Goal: Find specific page/section: Find specific page/section

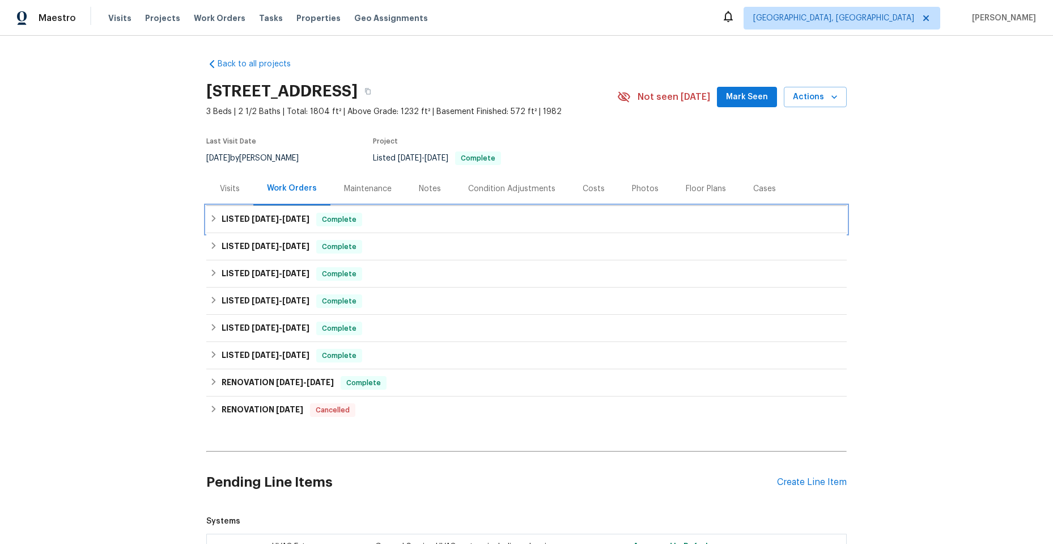
click at [210, 214] on div "LISTED [DATE] - [DATE] Complete" at bounding box center [527, 220] width 634 height 14
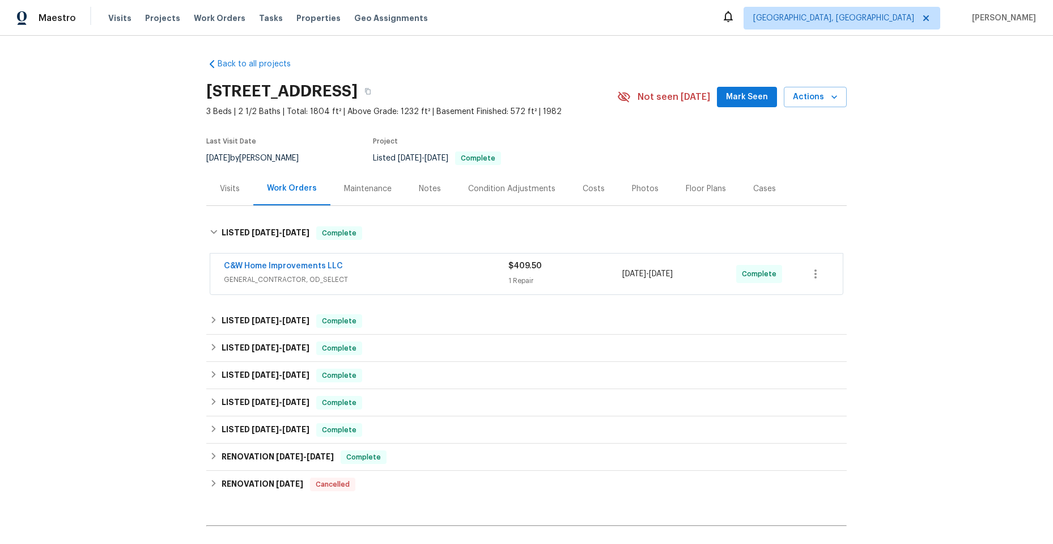
click at [413, 273] on div "C&W Home Improvements LLC" at bounding box center [366, 267] width 285 height 14
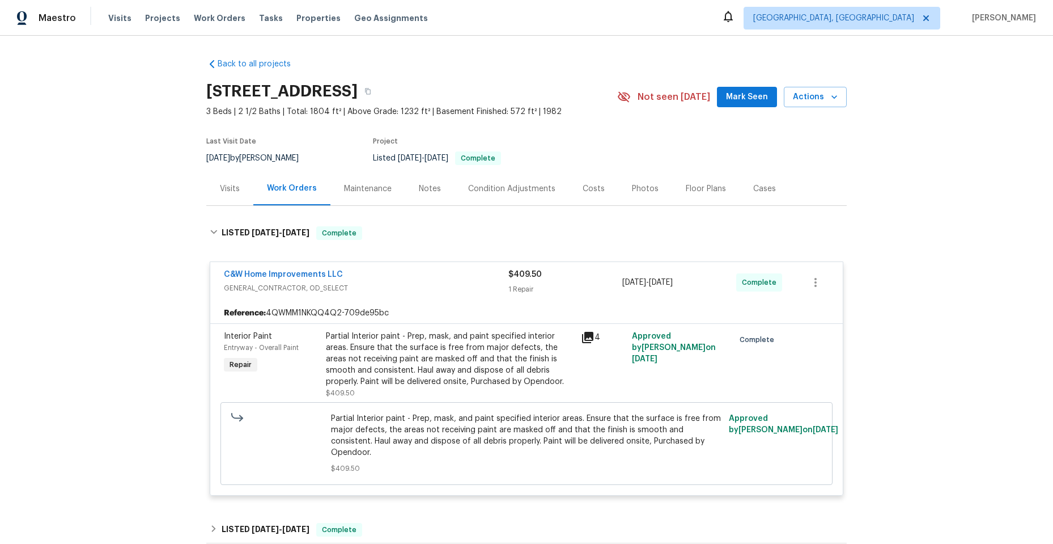
scroll to position [57, 0]
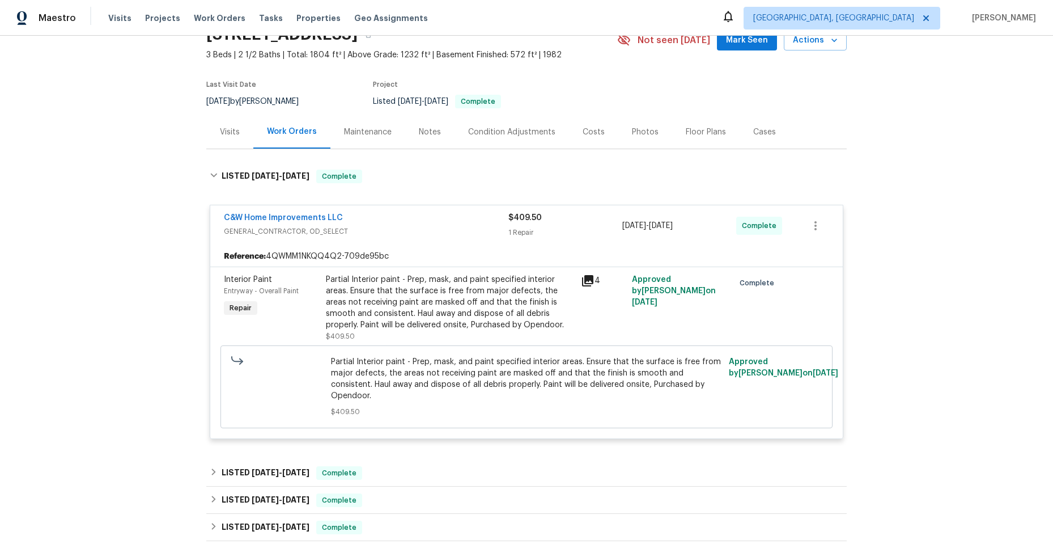
click at [390, 222] on div "C&W Home Improvements LLC" at bounding box center [366, 219] width 285 height 14
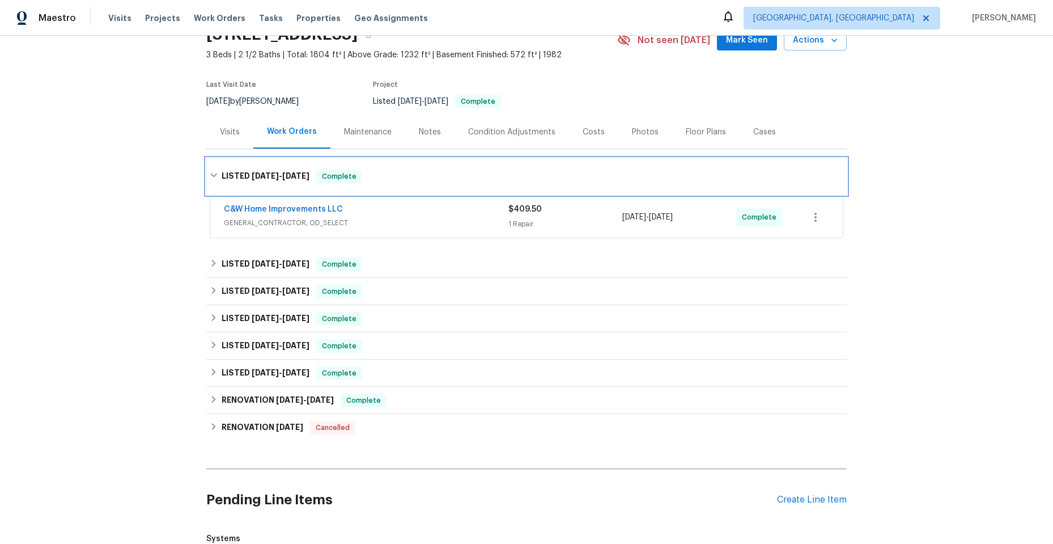
click at [206, 170] on div "LISTED [DATE] - [DATE] Complete" at bounding box center [526, 176] width 641 height 36
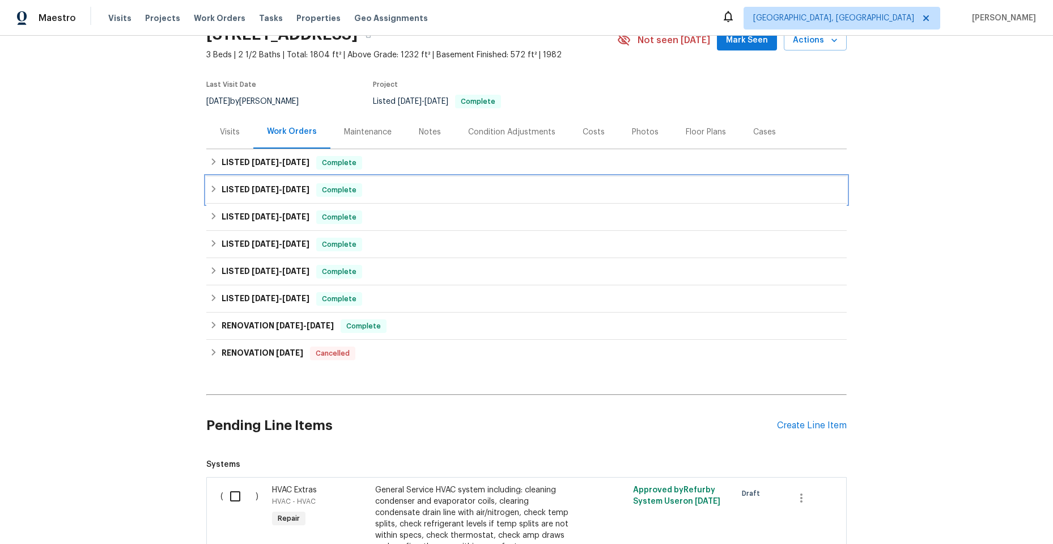
click at [210, 189] on icon at bounding box center [214, 189] width 8 height 8
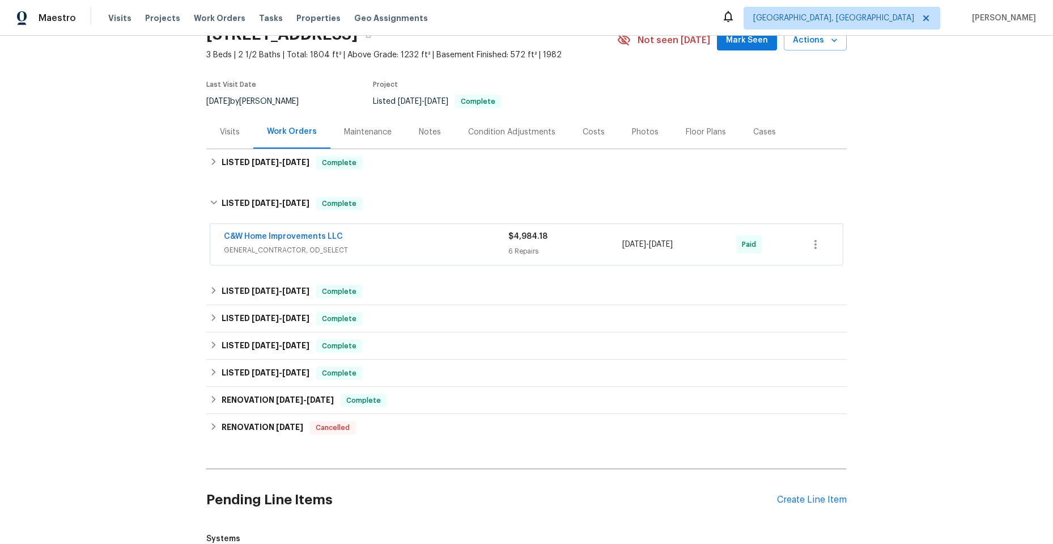
click at [380, 243] on div "C&W Home Improvements LLC" at bounding box center [366, 238] width 285 height 14
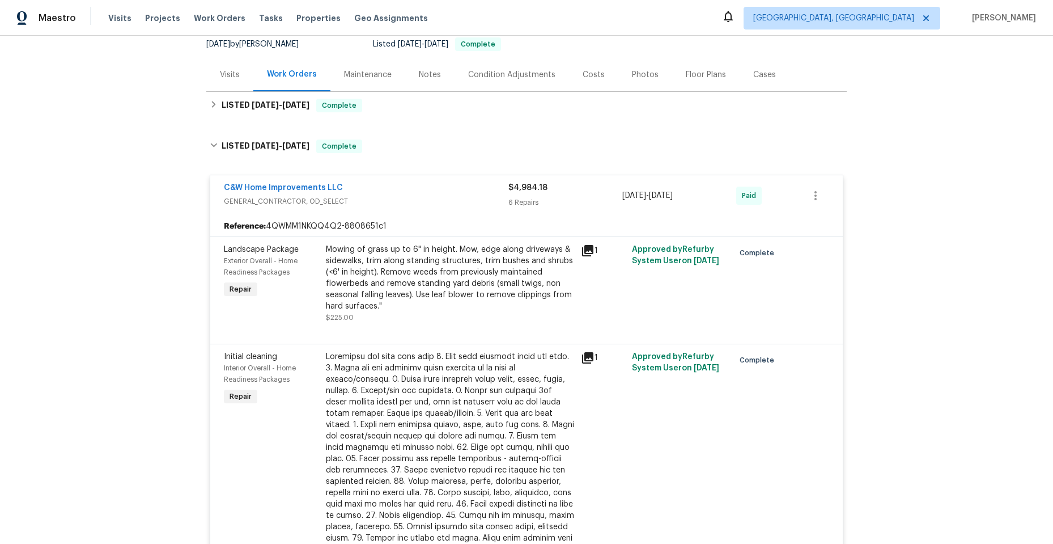
scroll to position [113, 0]
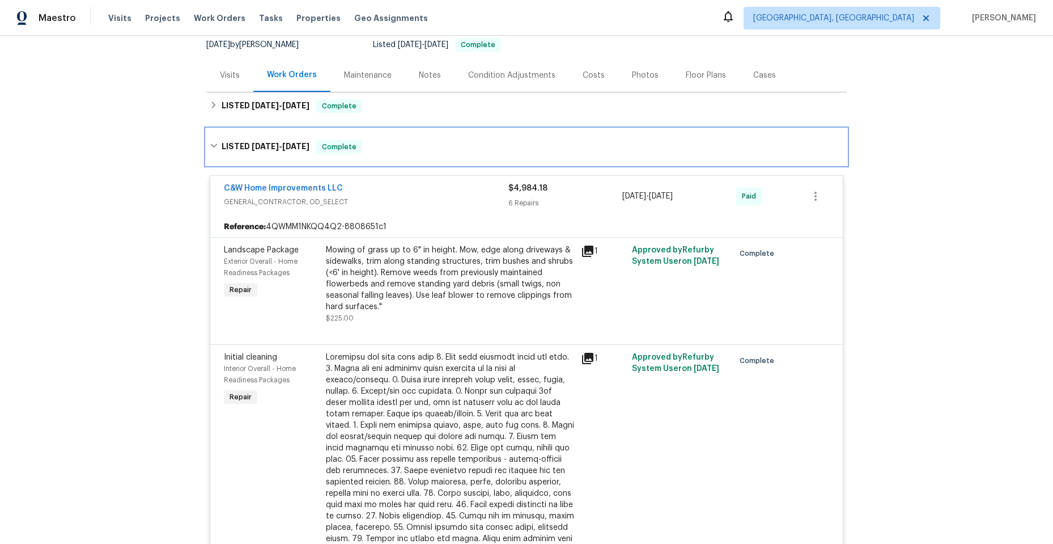
click at [210, 145] on icon at bounding box center [213, 146] width 7 height 4
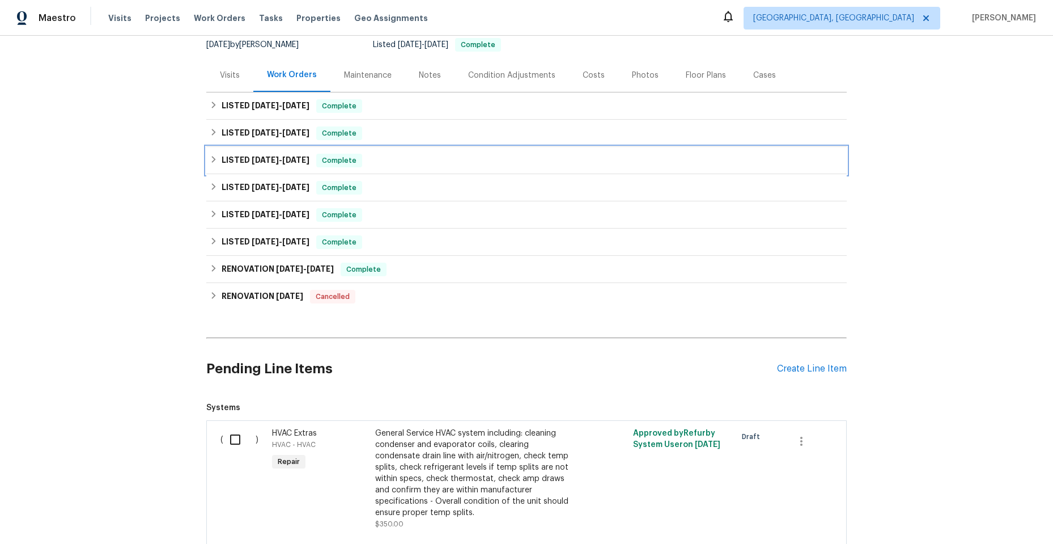
click at [210, 162] on icon at bounding box center [214, 159] width 8 height 8
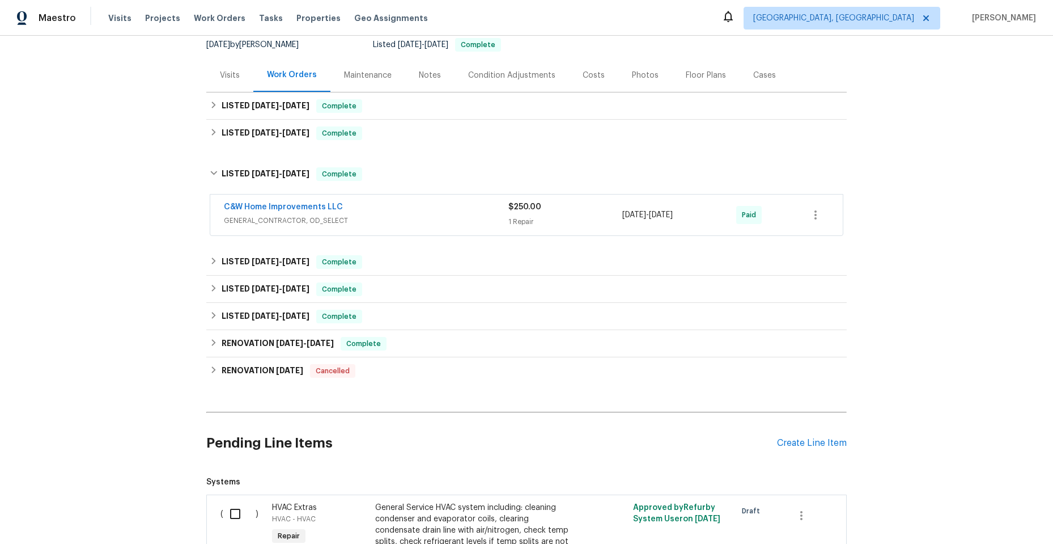
click at [422, 214] on div "C&W Home Improvements LLC" at bounding box center [366, 208] width 285 height 14
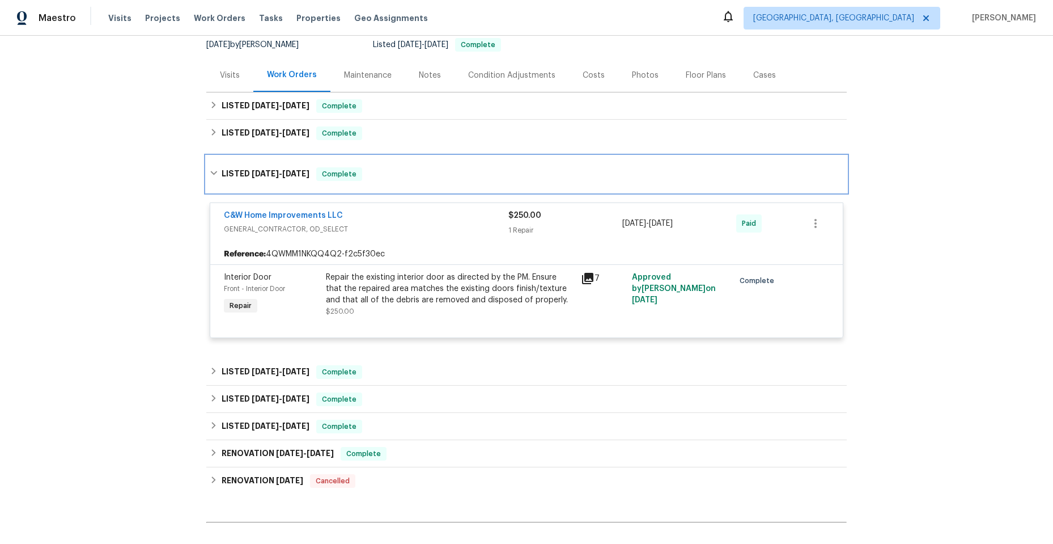
click at [210, 168] on div "LISTED [DATE] - [DATE] Complete" at bounding box center [527, 174] width 634 height 14
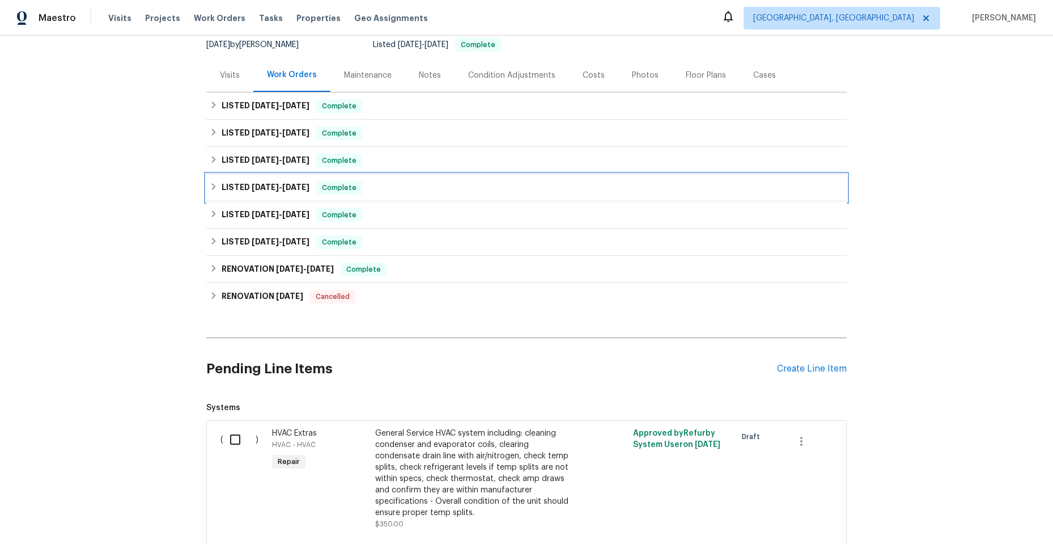
click at [210, 184] on icon at bounding box center [214, 187] width 8 height 8
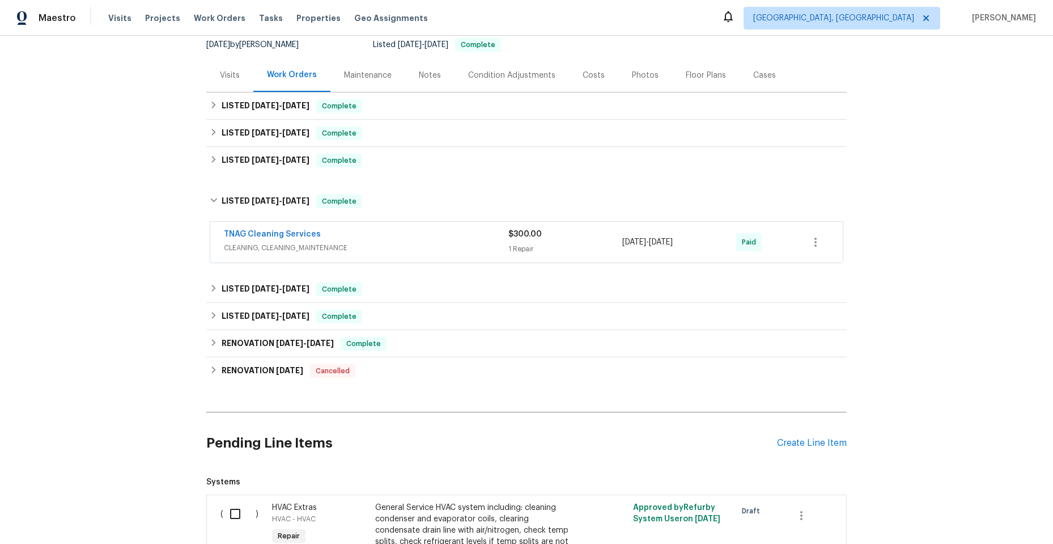
click at [373, 240] on div "TNAG Cleaning Services" at bounding box center [366, 235] width 285 height 14
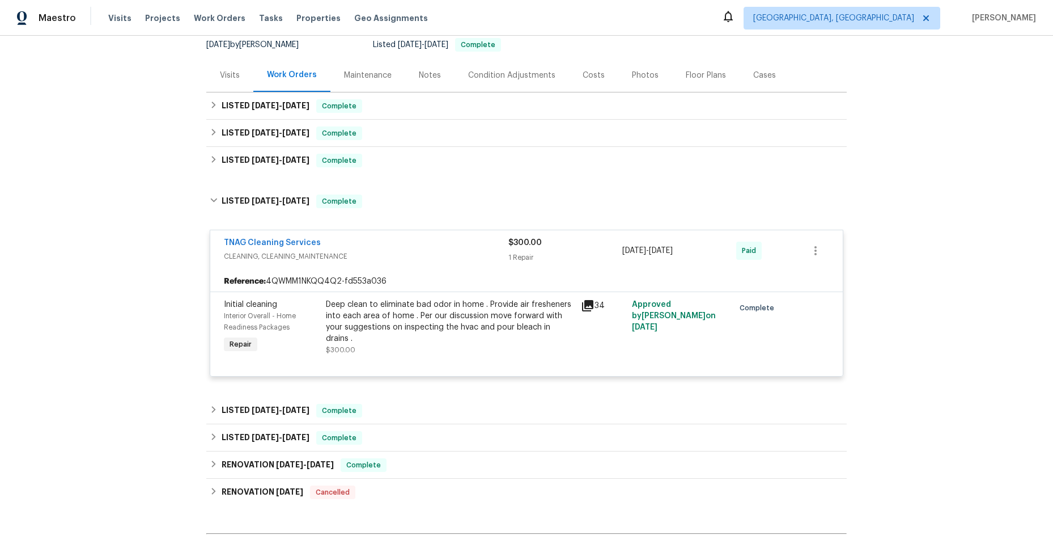
click at [385, 249] on div "TNAG Cleaning Services" at bounding box center [366, 244] width 285 height 14
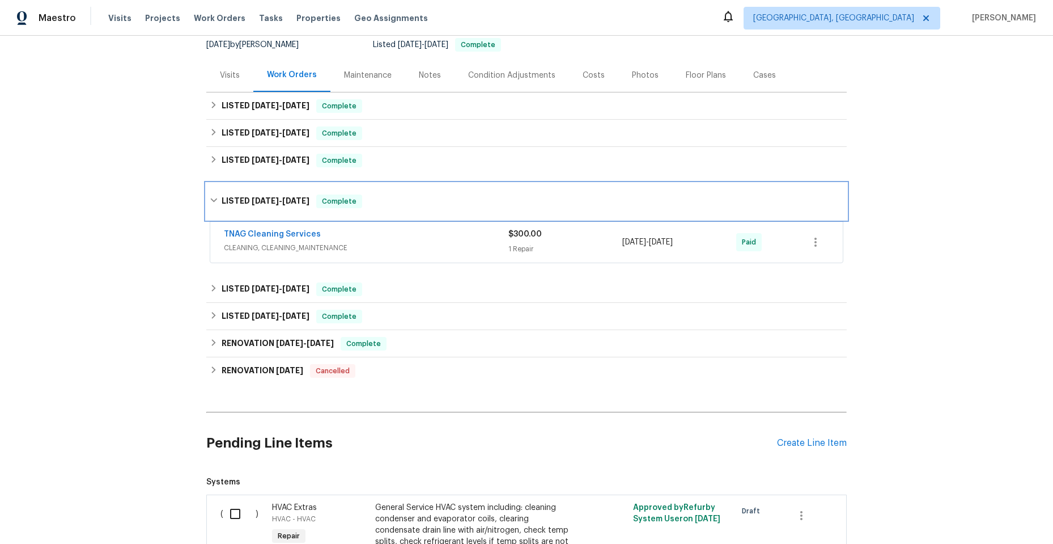
click at [210, 198] on icon at bounding box center [214, 200] width 8 height 8
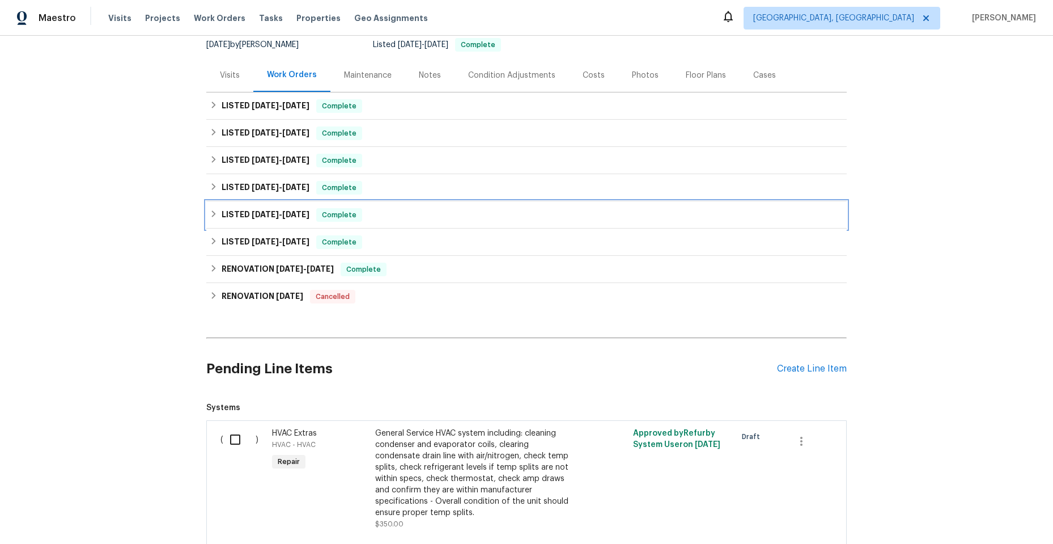
click at [210, 210] on icon at bounding box center [214, 214] width 8 height 8
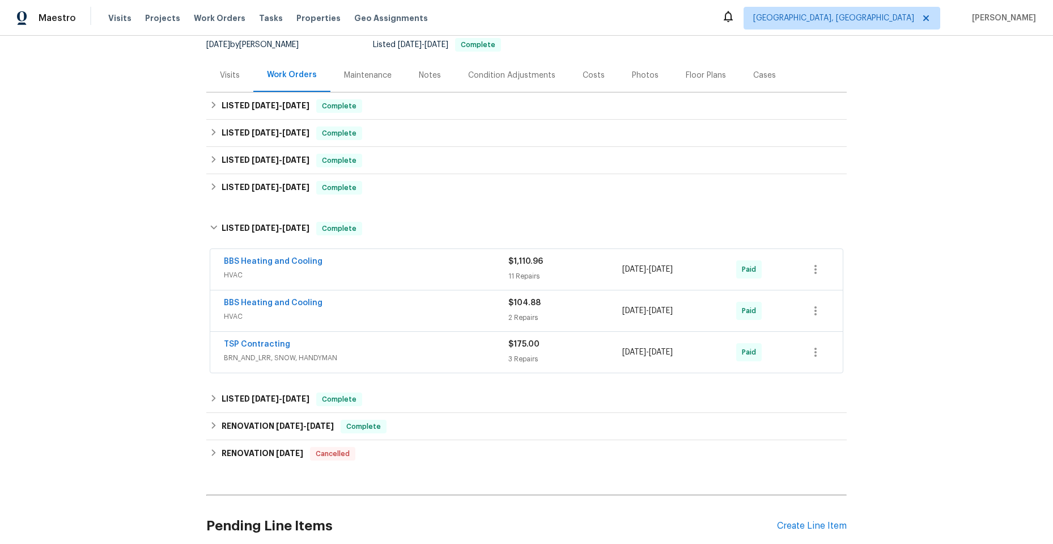
click at [379, 267] on div "BBS Heating and Cooling" at bounding box center [366, 263] width 285 height 14
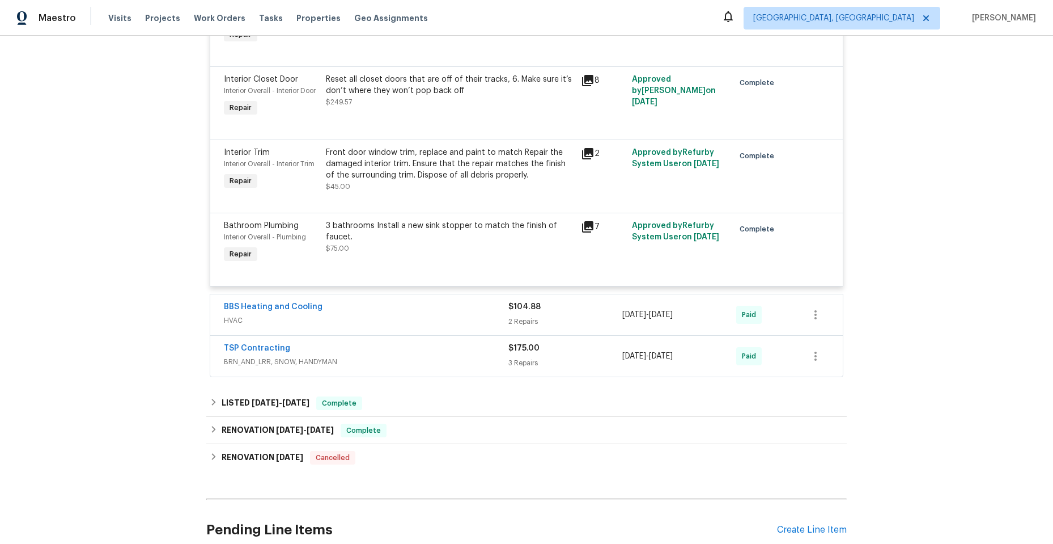
scroll to position [1247, 0]
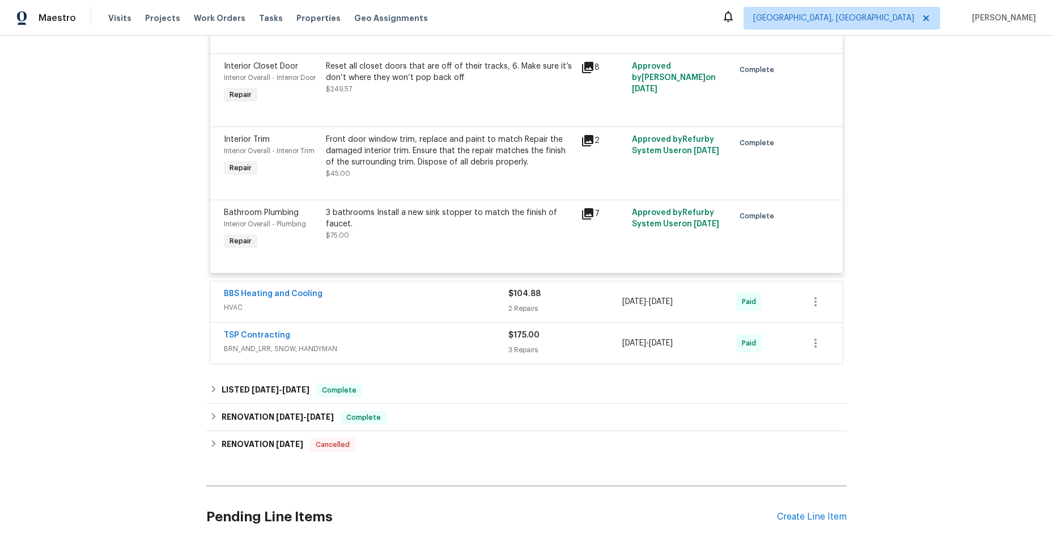
click at [422, 304] on span "HVAC" at bounding box center [366, 307] width 285 height 11
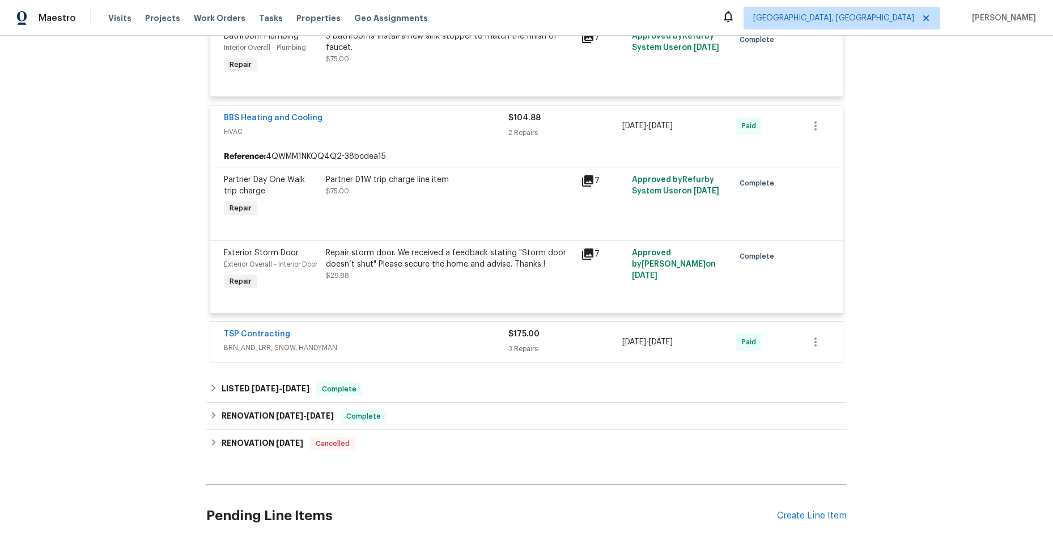
scroll to position [1474, 0]
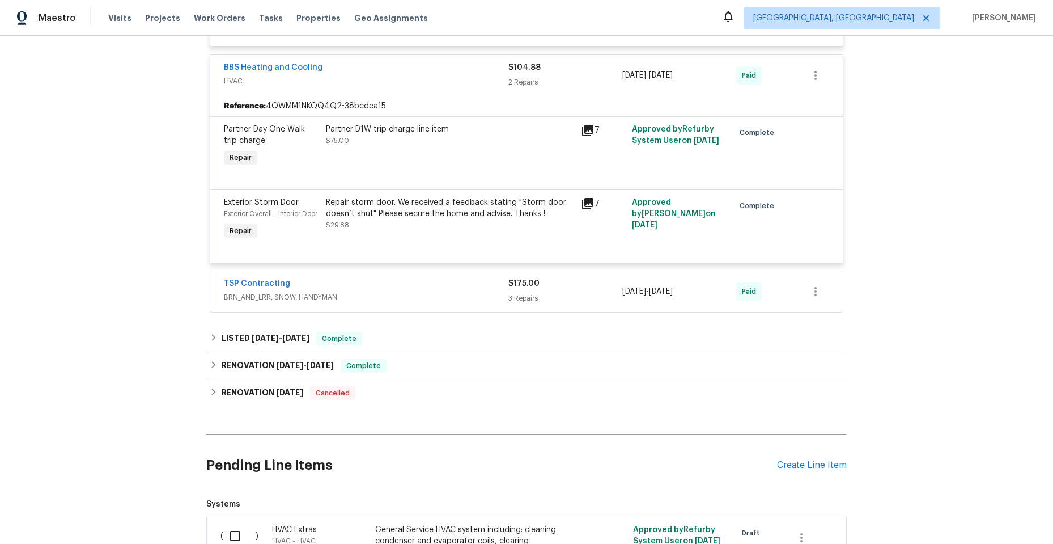
click at [416, 303] on span "BRN_AND_LRR, SNOW, HANDYMAN" at bounding box center [366, 296] width 285 height 11
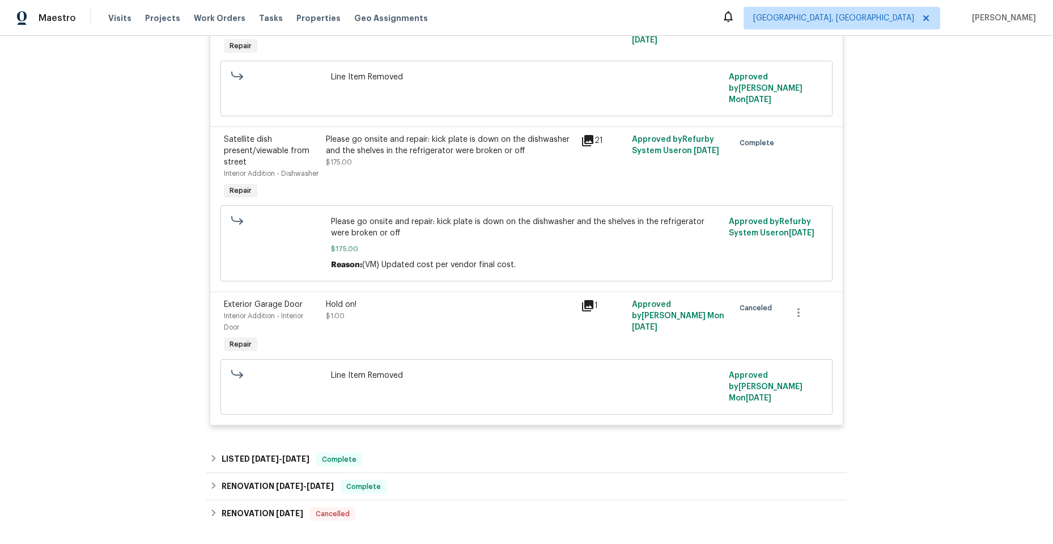
scroll to position [1871, 0]
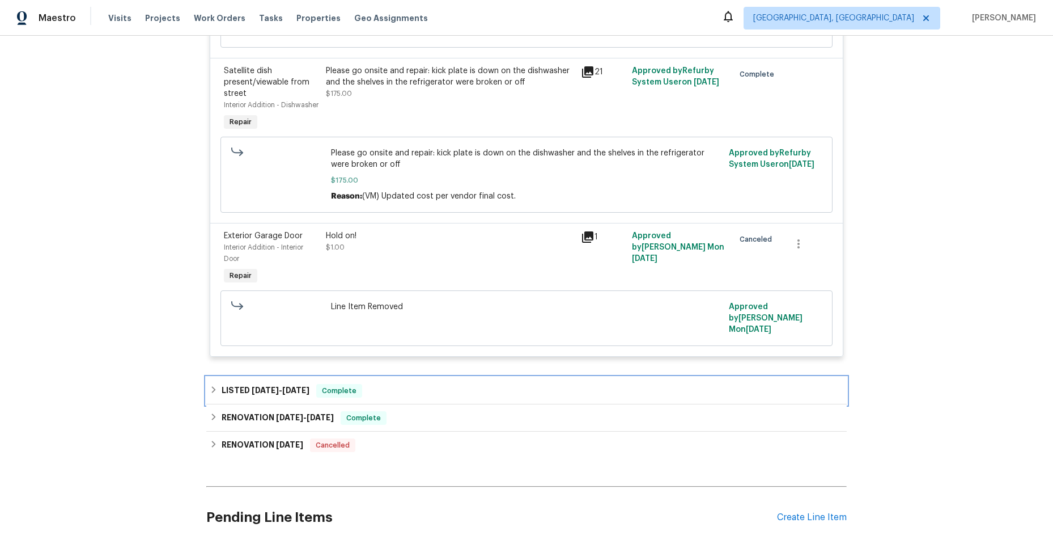
click at [212, 386] on icon at bounding box center [214, 389] width 4 height 7
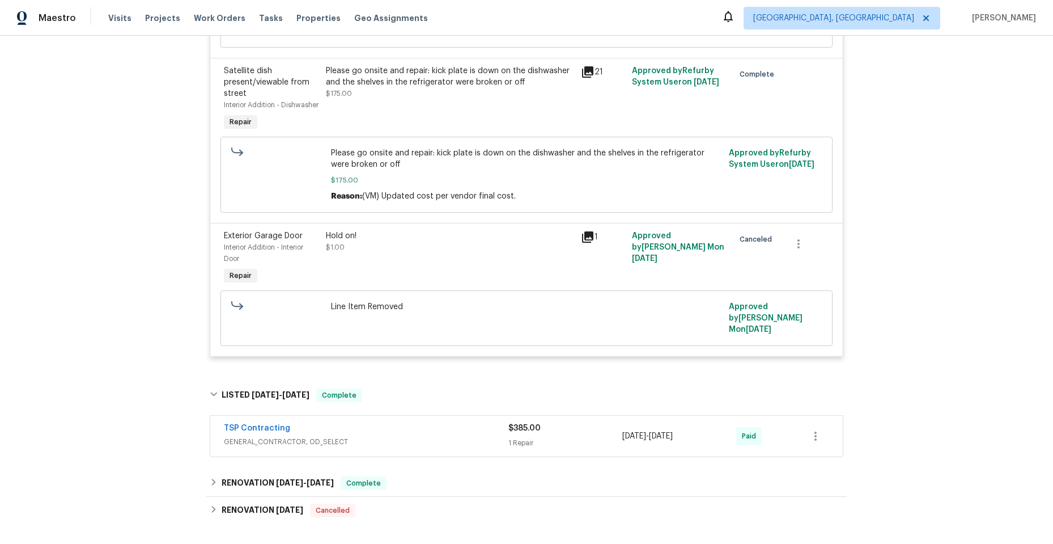
click at [422, 422] on div "TSP Contracting" at bounding box center [366, 429] width 285 height 14
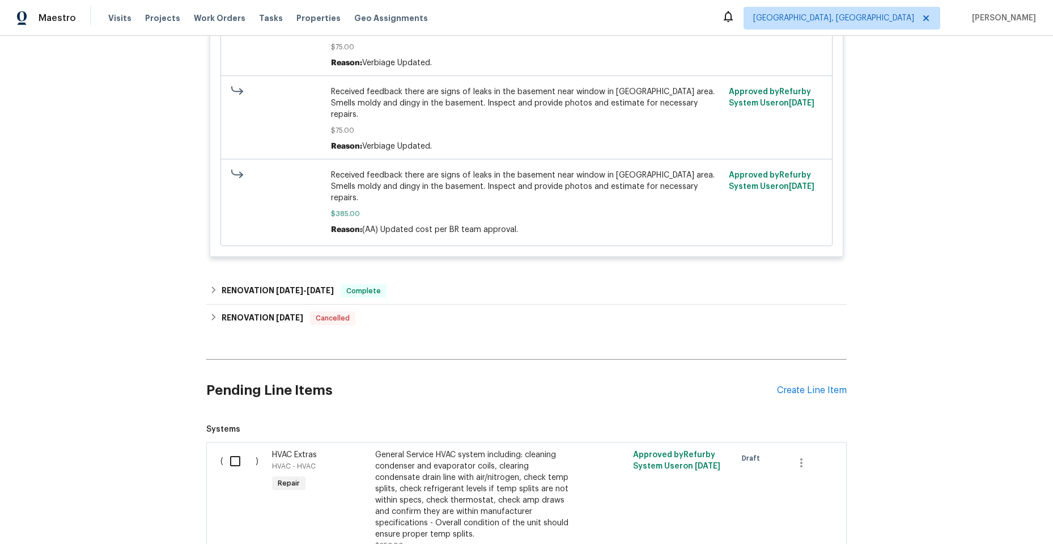
scroll to position [2551, 0]
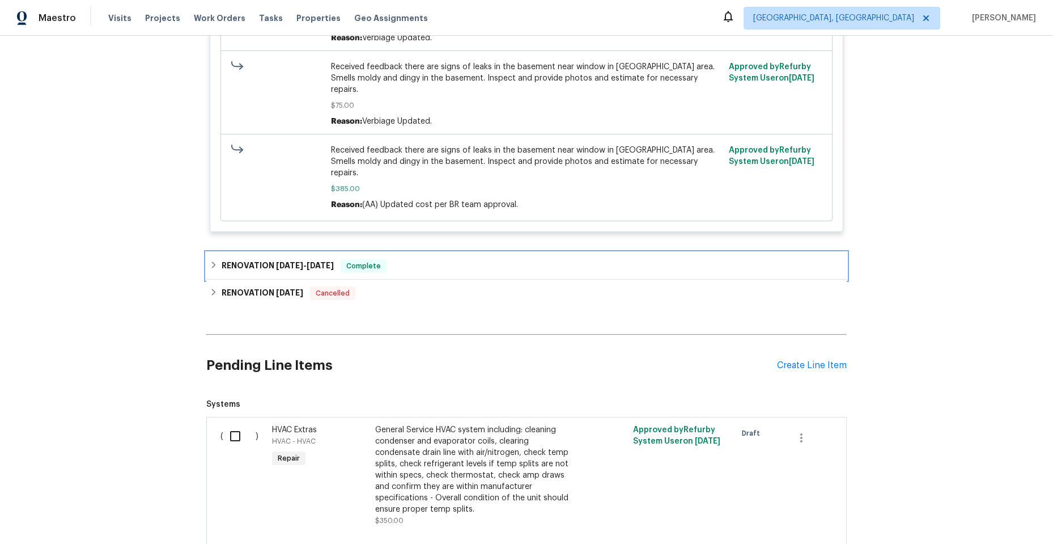
click at [210, 261] on icon at bounding box center [214, 265] width 8 height 8
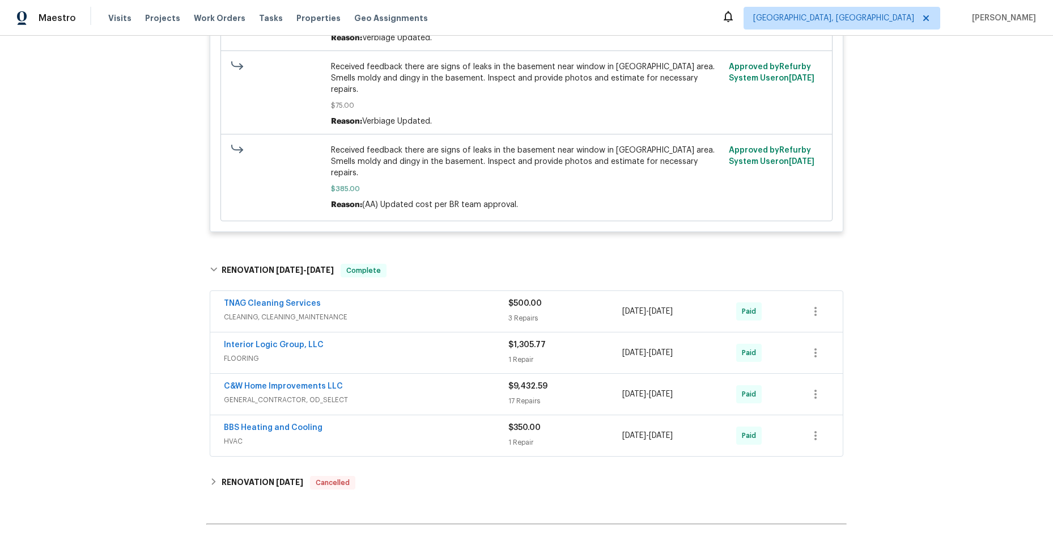
click at [378, 298] on div "TNAG Cleaning Services" at bounding box center [366, 305] width 285 height 14
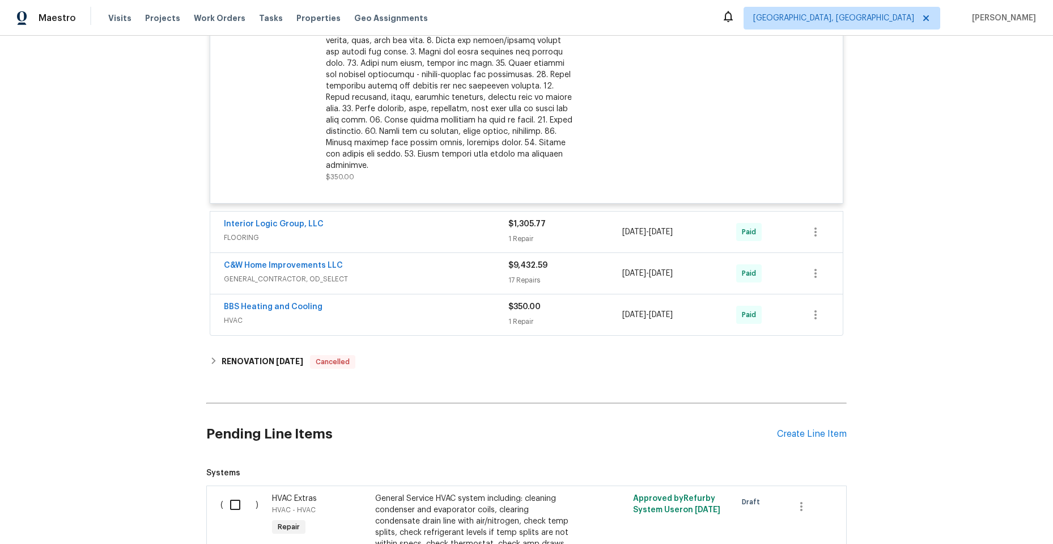
scroll to position [3118, 0]
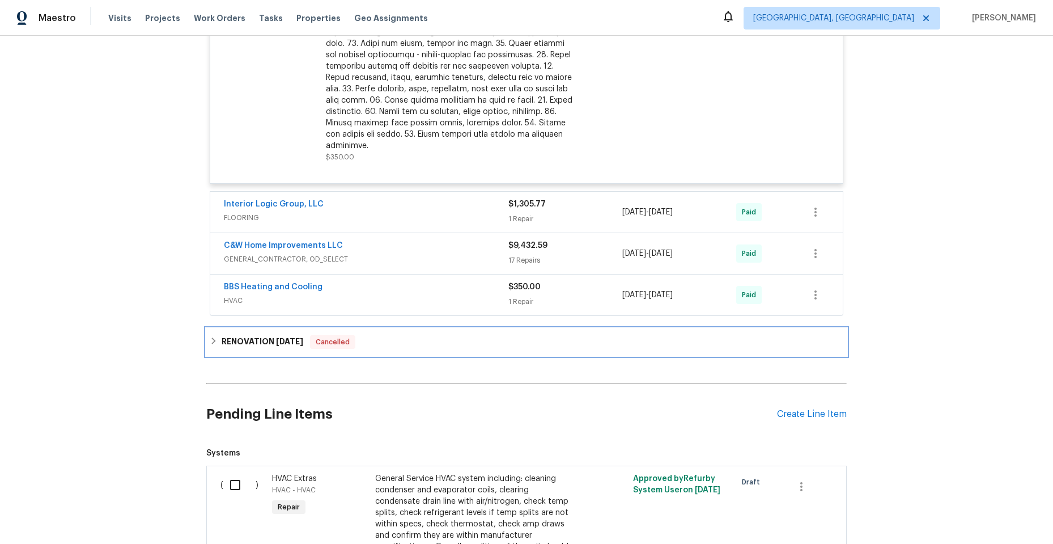
click at [212, 337] on icon at bounding box center [214, 340] width 4 height 7
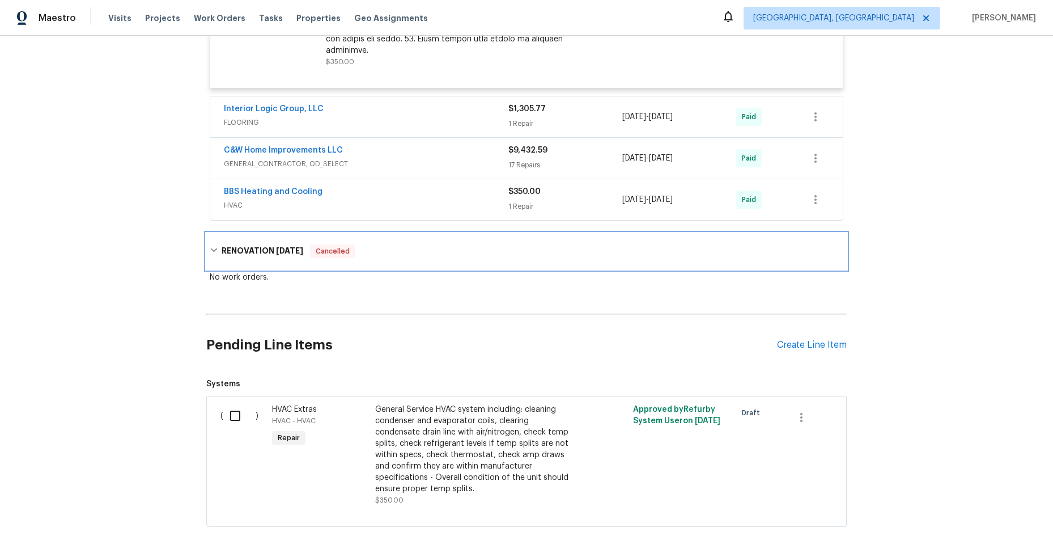
scroll to position [3225, 0]
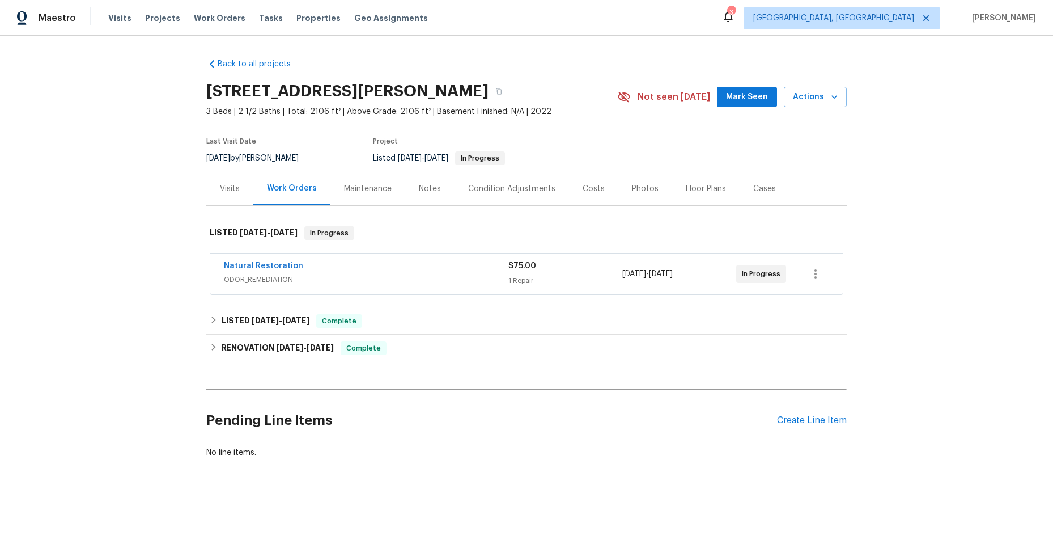
click at [375, 276] on span "ODOR_REMEDIATION" at bounding box center [366, 279] width 285 height 11
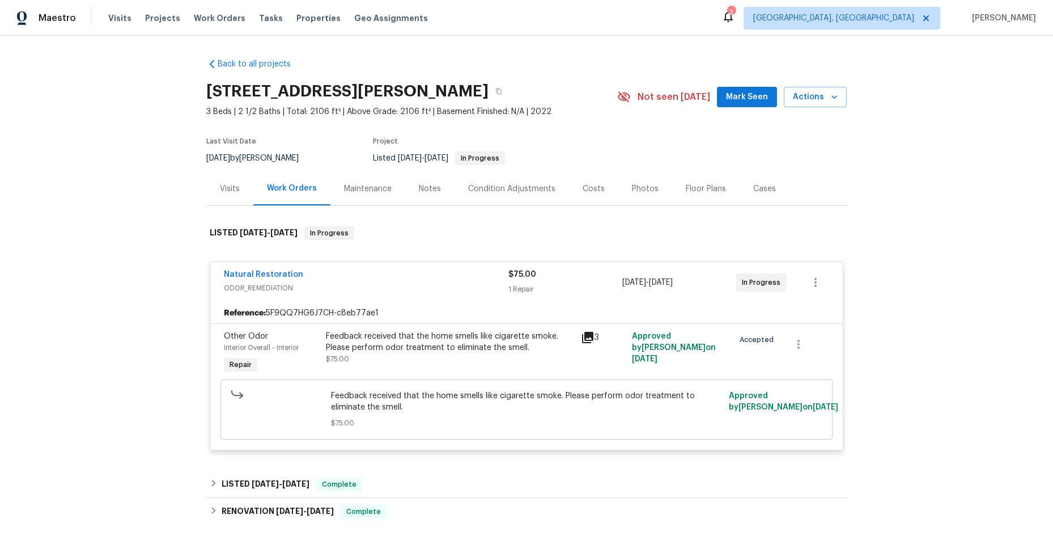
click at [584, 332] on icon at bounding box center [587, 337] width 11 height 11
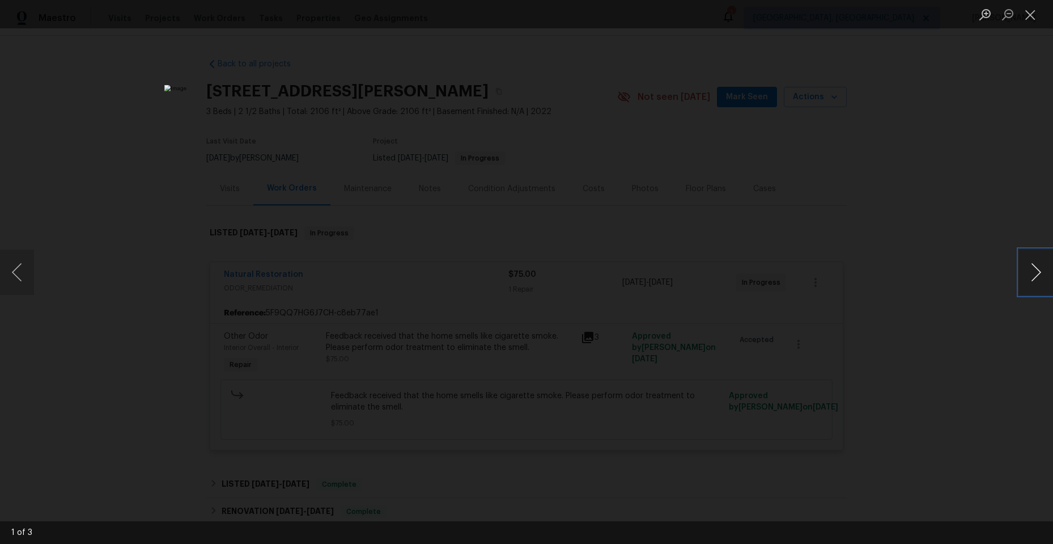
click at [1033, 266] on button "Next image" at bounding box center [1036, 271] width 34 height 45
click at [1033, 267] on button "Next image" at bounding box center [1036, 271] width 34 height 45
click at [1039, 16] on button "Close lightbox" at bounding box center [1030, 15] width 23 height 20
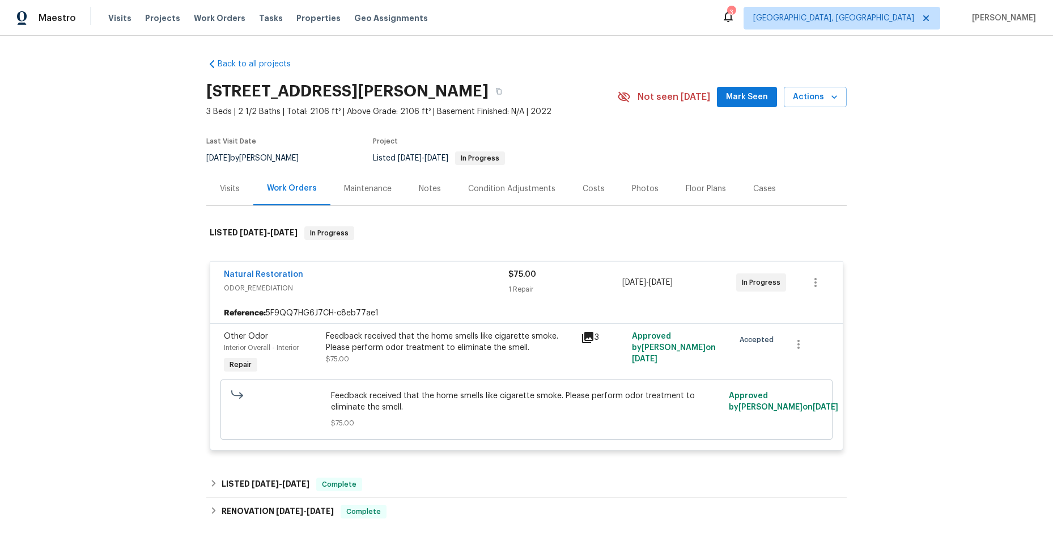
click at [397, 280] on div "Natural Restoration" at bounding box center [366, 276] width 285 height 14
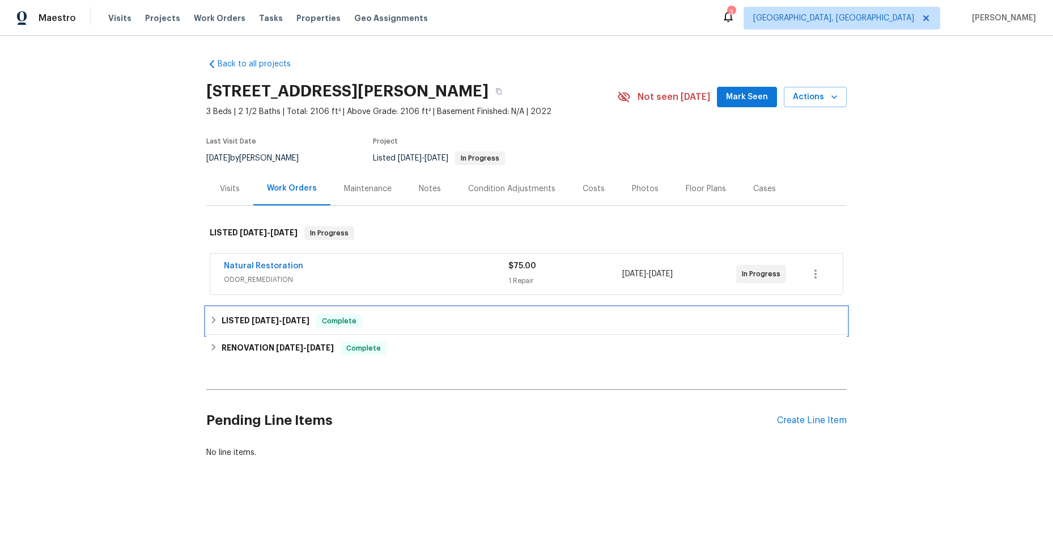
click at [210, 316] on icon at bounding box center [214, 320] width 8 height 8
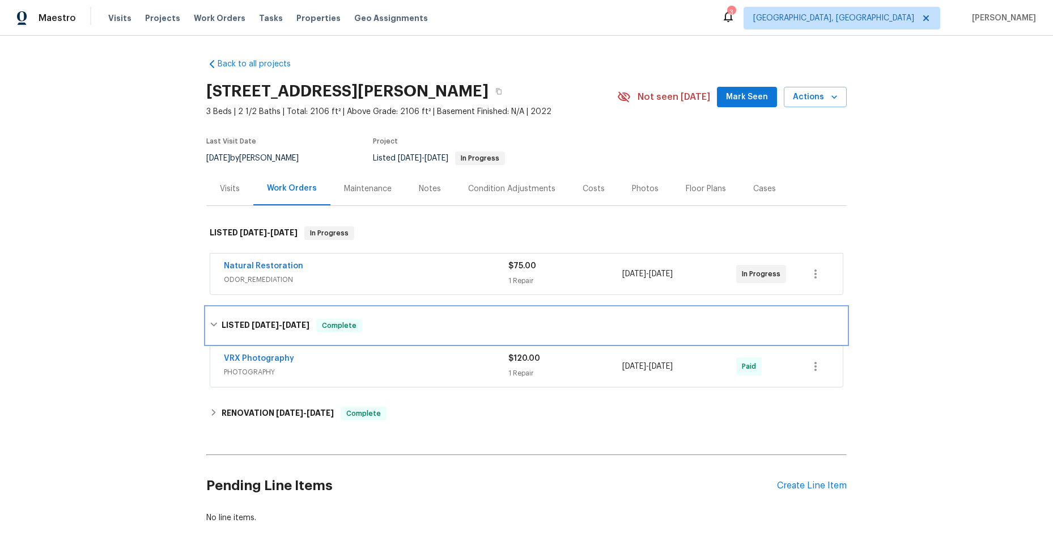
click at [210, 323] on icon at bounding box center [214, 324] width 8 height 8
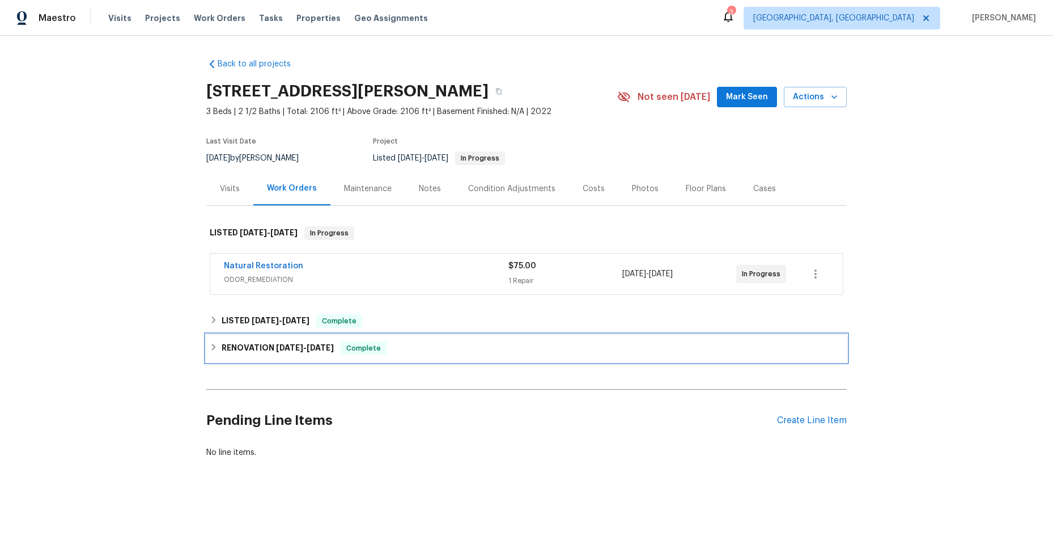
click at [210, 347] on icon at bounding box center [214, 347] width 8 height 8
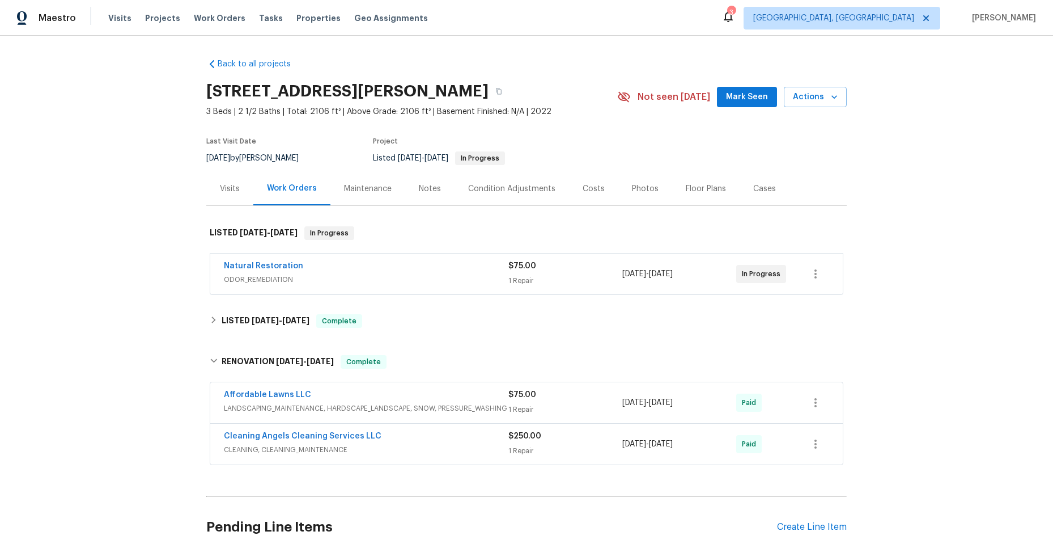
click at [425, 437] on div "Cleaning Angels Cleaning Services LLC" at bounding box center [366, 437] width 285 height 14
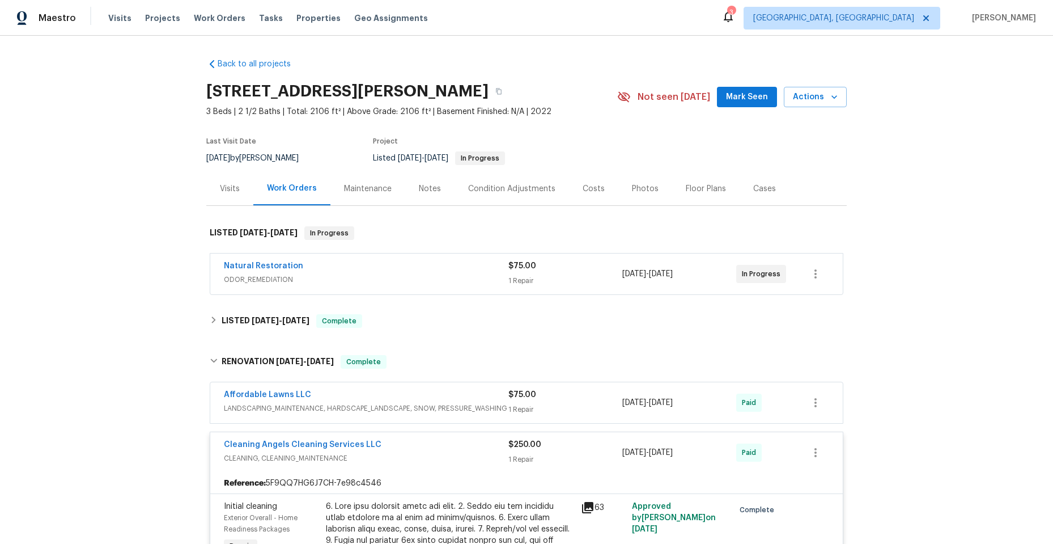
click at [426, 443] on div "Cleaning Angels Cleaning Services LLC" at bounding box center [366, 446] width 285 height 14
